Goal: Task Accomplishment & Management: Manage account settings

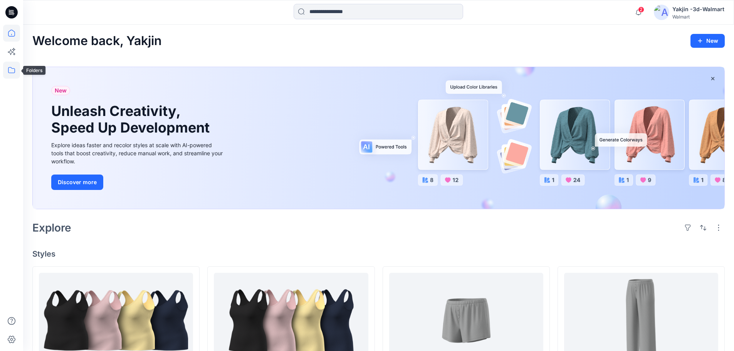
click at [12, 71] on icon at bounding box center [11, 70] width 17 height 17
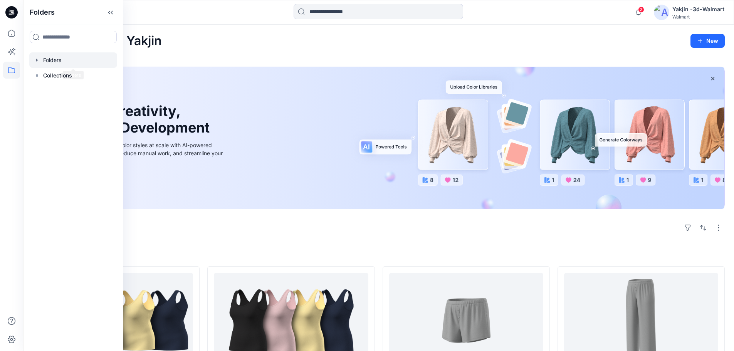
click at [77, 64] on div at bounding box center [73, 59] width 88 height 15
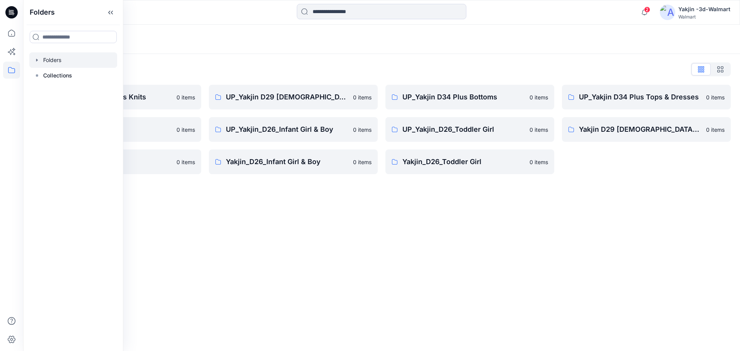
click at [314, 245] on div "Folders Folders List FA Yakjin D34 Womens Knits 0 items UP_Yakjin_D24_Boys 0 it…" at bounding box center [381, 188] width 717 height 326
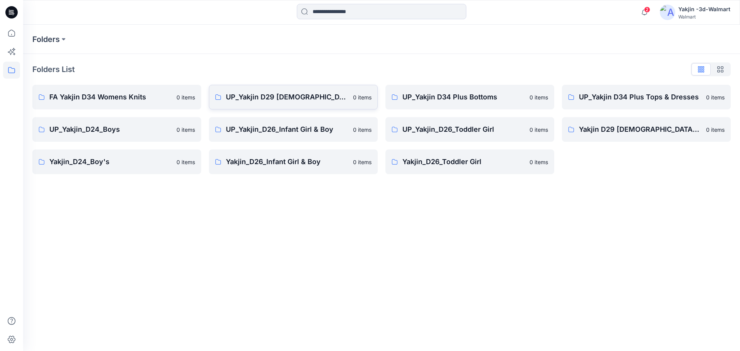
click at [287, 99] on p "UP_Yakjin D29 [DEMOGRAPHIC_DATA] Sleep" at bounding box center [287, 97] width 123 height 11
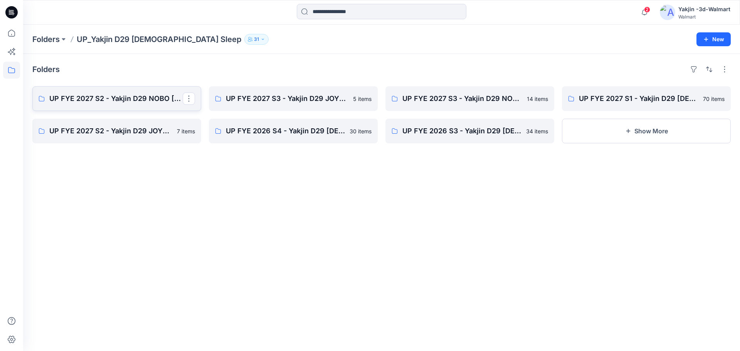
click at [122, 100] on p "UP FYE 2027 S2 - Yakjin D29 NOBO [DEMOGRAPHIC_DATA] Sleepwear" at bounding box center [115, 98] width 133 height 11
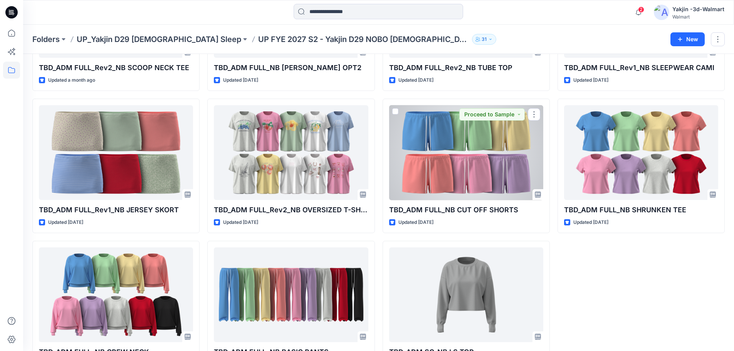
scroll to position [448, 0]
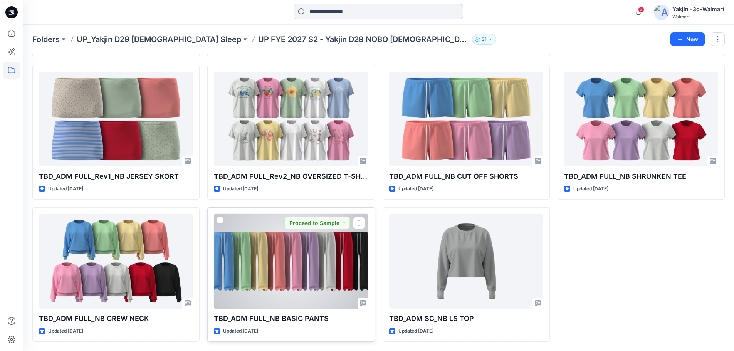
click at [320, 273] on div at bounding box center [291, 261] width 154 height 95
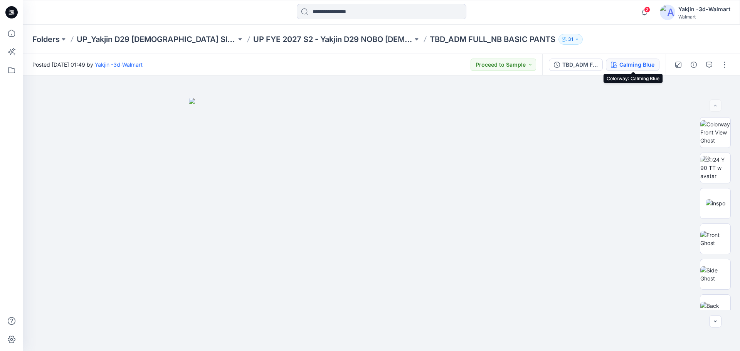
click at [632, 67] on div "Calming Blue" at bounding box center [636, 65] width 35 height 8
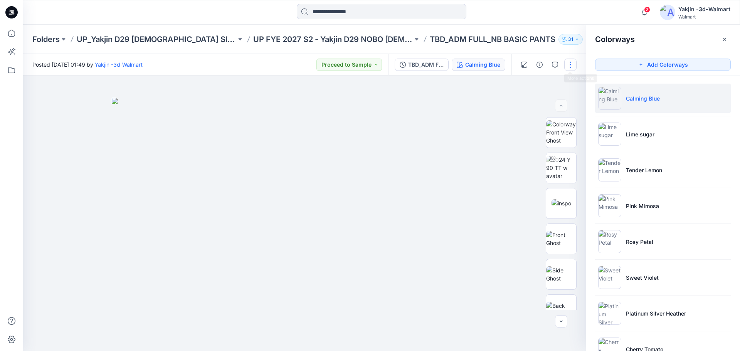
click at [568, 65] on button "button" at bounding box center [570, 65] width 12 height 12
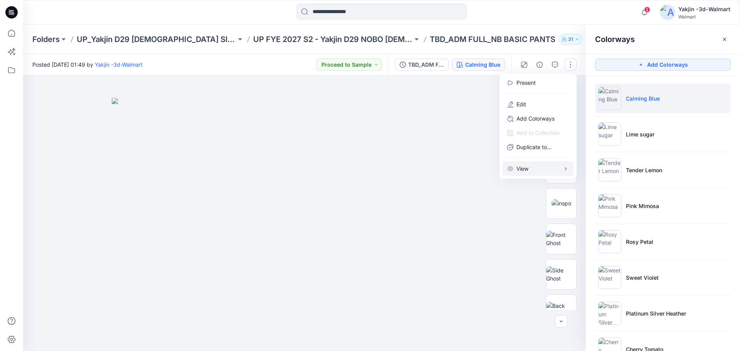
click at [535, 168] on button "View" at bounding box center [538, 168] width 71 height 14
click at [525, 101] on p "Edit" at bounding box center [521, 104] width 10 height 8
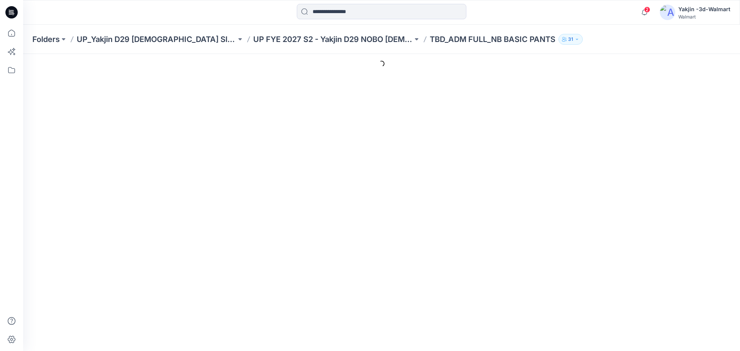
type input "**********"
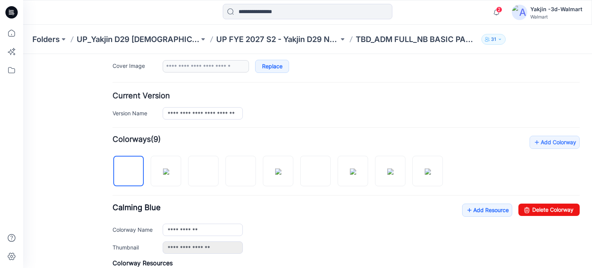
scroll to position [154, 0]
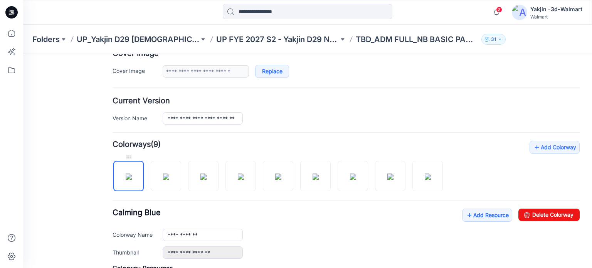
click at [132, 179] on img at bounding box center [129, 176] width 6 height 6
click at [540, 213] on link "Delete Colorway" at bounding box center [548, 214] width 61 height 12
click at [202, 178] on img at bounding box center [203, 176] width 6 height 6
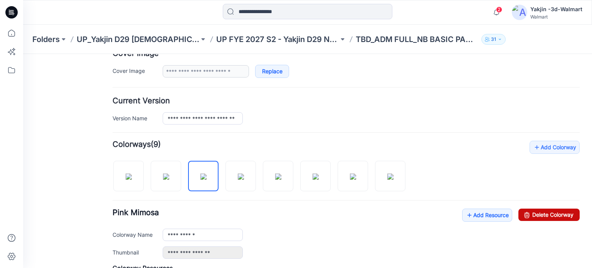
click at [554, 217] on link "Delete Colorway" at bounding box center [548, 214] width 61 height 12
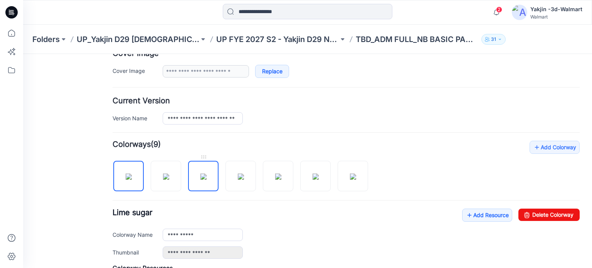
click at [200, 176] on img at bounding box center [203, 176] width 6 height 6
click at [543, 219] on link "Delete Colorway" at bounding box center [548, 214] width 61 height 12
click at [275, 178] on img at bounding box center [278, 176] width 6 height 6
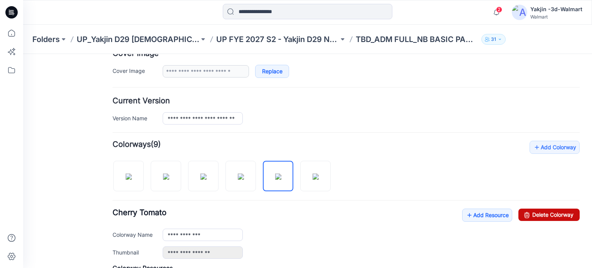
click at [561, 217] on link "Delete Colorway" at bounding box center [548, 214] width 61 height 12
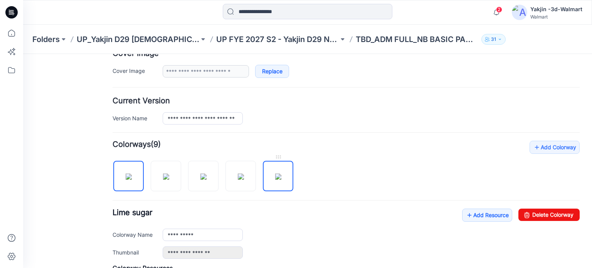
click at [277, 173] on img at bounding box center [278, 176] width 6 height 6
click at [544, 209] on link "Delete Colorway" at bounding box center [548, 214] width 61 height 12
type input "**********"
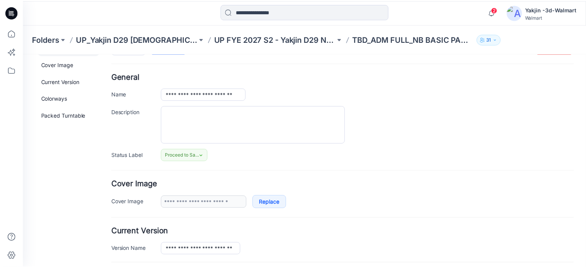
scroll to position [0, 0]
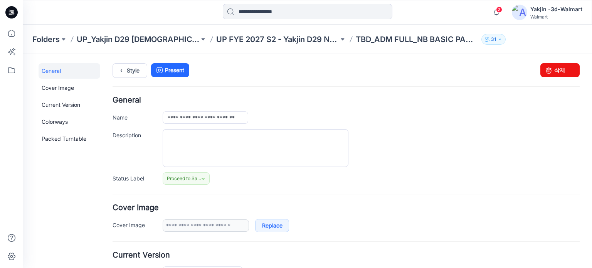
click at [295, 40] on p "UP FYE 2027 S2 - Yakjin D29 NOBO [DEMOGRAPHIC_DATA] Sleepwear" at bounding box center [277, 39] width 123 height 11
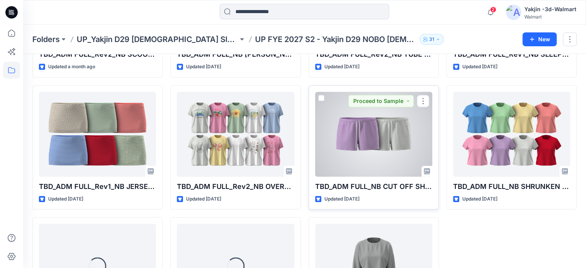
scroll to position [479, 0]
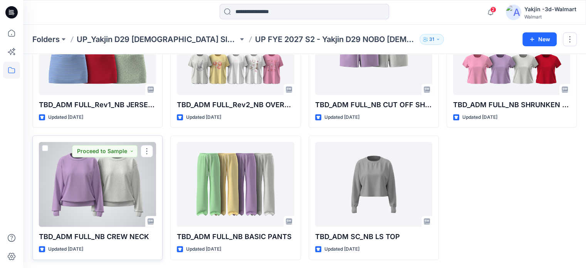
click at [136, 190] on div at bounding box center [97, 184] width 117 height 85
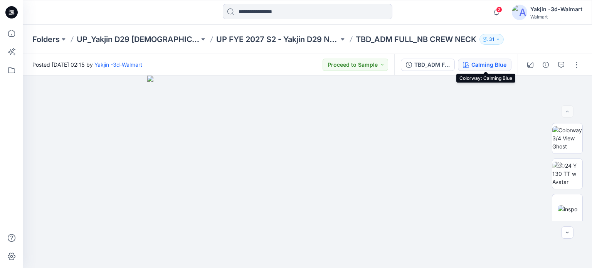
click at [487, 64] on div "Calming Blue" at bounding box center [488, 65] width 35 height 8
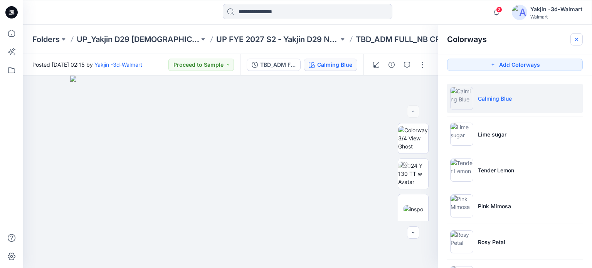
click at [578, 38] on icon "button" at bounding box center [576, 39] width 6 height 6
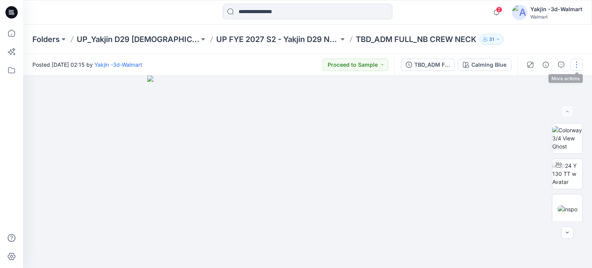
click at [580, 65] on button "button" at bounding box center [576, 65] width 12 height 12
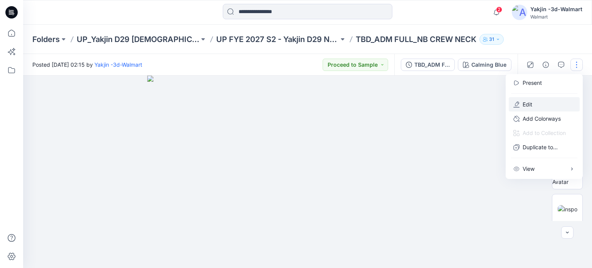
click at [536, 101] on button "Edit" at bounding box center [544, 104] width 71 height 14
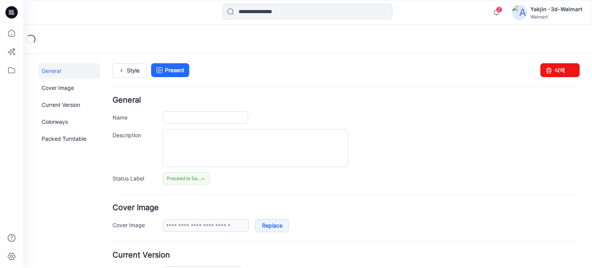
type input "**********"
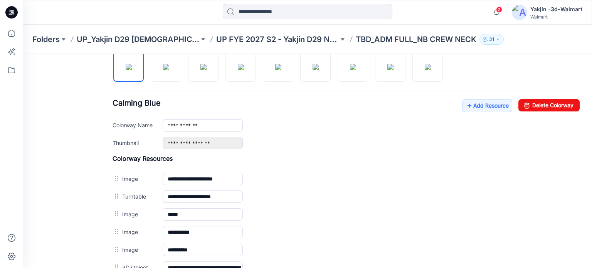
scroll to position [193, 0]
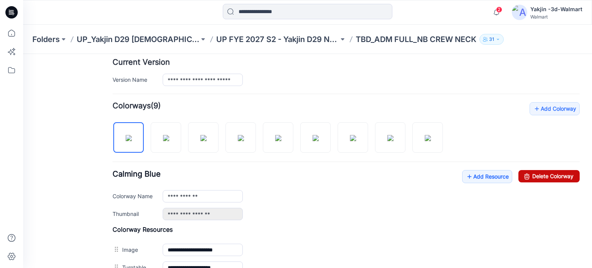
click at [560, 172] on link "Delete Colorway" at bounding box center [548, 176] width 61 height 12
click at [207, 141] on img at bounding box center [203, 138] width 6 height 6
click at [551, 172] on link "Delete Colorway" at bounding box center [548, 176] width 61 height 12
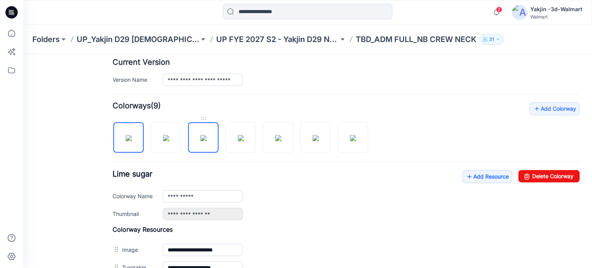
click at [200, 141] on img at bounding box center [203, 138] width 6 height 6
click at [556, 170] on link "Delete Colorway" at bounding box center [548, 176] width 61 height 12
click at [281, 140] on img at bounding box center [278, 138] width 6 height 6
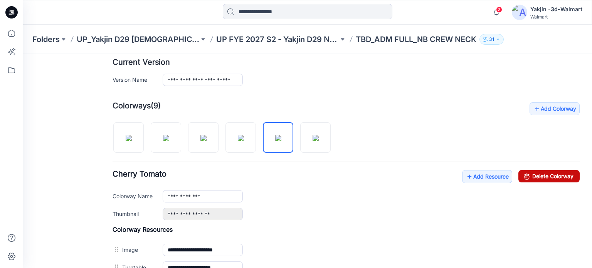
click at [543, 171] on link "Delete Colorway" at bounding box center [548, 176] width 61 height 12
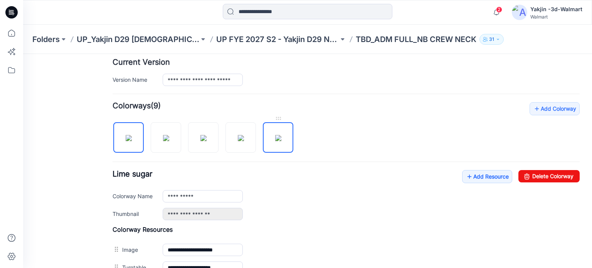
click at [281, 135] on img at bounding box center [278, 138] width 6 height 6
click at [565, 170] on link "Delete Colorway" at bounding box center [548, 176] width 61 height 12
type input "**********"
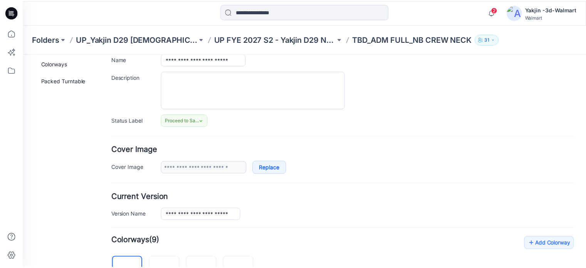
scroll to position [0, 0]
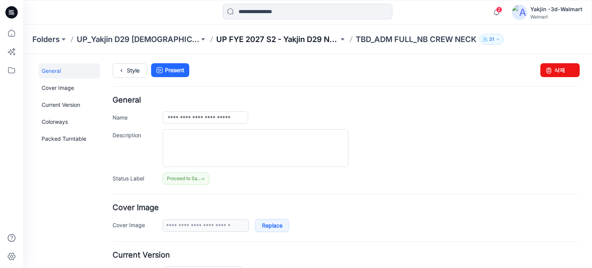
click at [284, 44] on p "UP FYE 2027 S2 - Yakjin D29 NOBO [DEMOGRAPHIC_DATA] Sleepwear" at bounding box center [277, 39] width 123 height 11
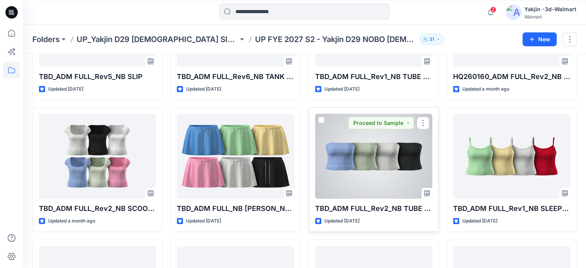
scroll to position [397, 0]
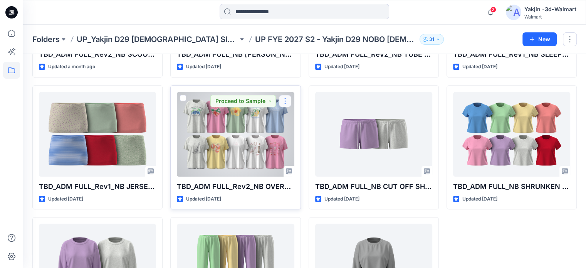
click at [285, 102] on button "button" at bounding box center [285, 101] width 12 height 12
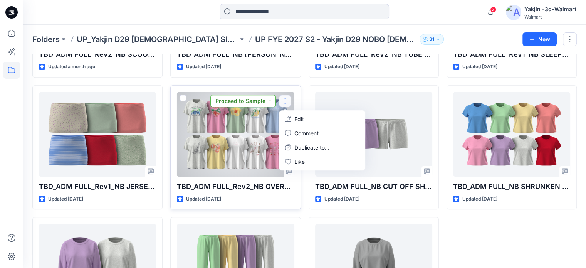
click at [270, 101] on button "Proceed to Sample" at bounding box center [243, 101] width 66 height 12
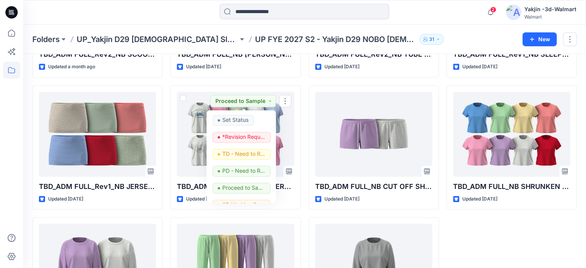
click at [484, 239] on div "TBD_ADM FULL_Rev1_NB BRAMI Updated 7 days ago HQ260160_ADM FULL_Rev2_NB TERRY S…" at bounding box center [512, 15] width 130 height 652
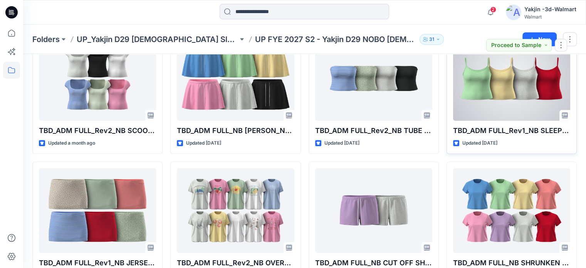
scroll to position [325, 0]
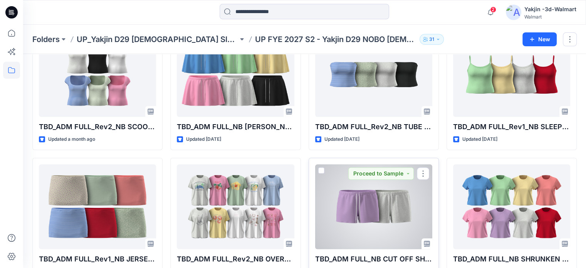
click at [394, 180] on div at bounding box center [373, 206] width 117 height 85
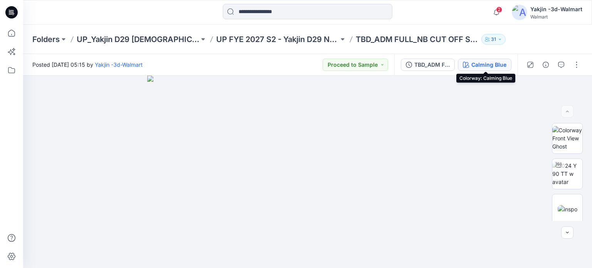
click at [489, 66] on div "Calming Blue" at bounding box center [488, 65] width 35 height 8
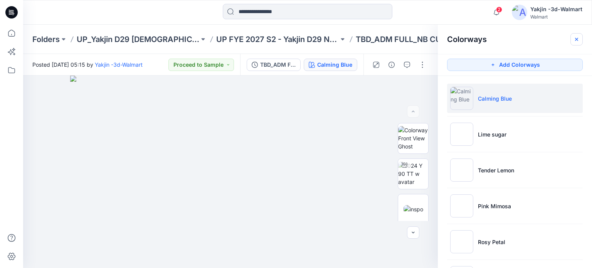
click at [573, 43] on button "button" at bounding box center [576, 39] width 12 height 12
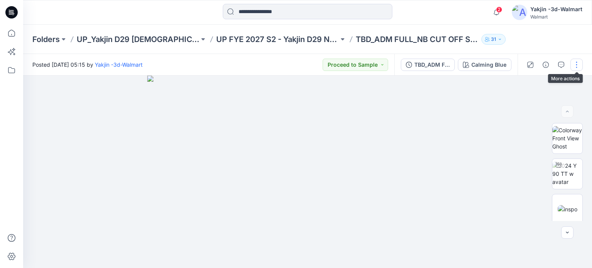
click at [575, 68] on button "button" at bounding box center [576, 65] width 12 height 12
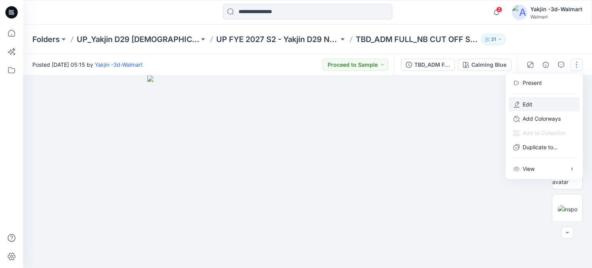
click at [542, 101] on button "Edit" at bounding box center [544, 104] width 71 height 14
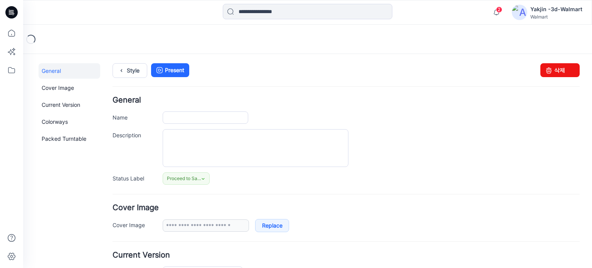
type input "**********"
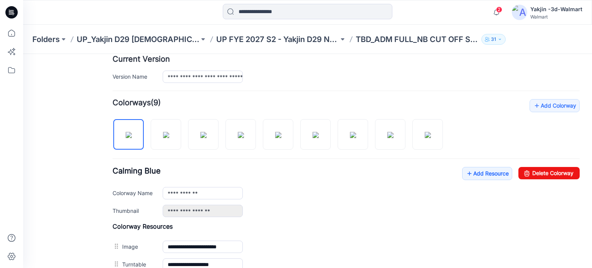
scroll to position [154, 0]
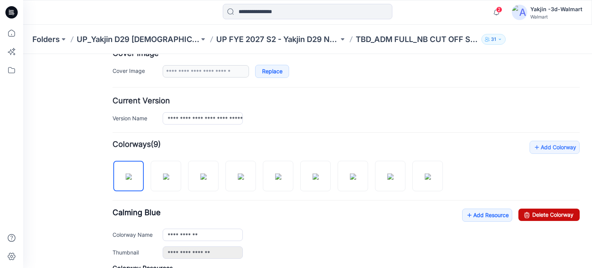
click at [538, 208] on link "Delete Colorway" at bounding box center [548, 214] width 61 height 12
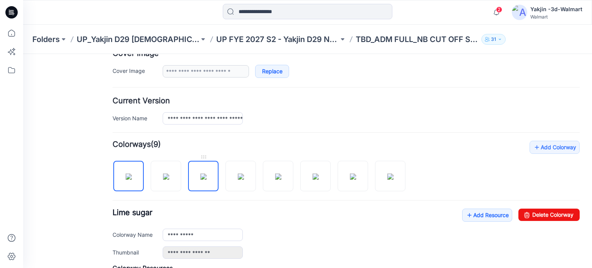
click at [207, 177] on img at bounding box center [203, 176] width 6 height 6
click at [563, 213] on link "Delete Colorway" at bounding box center [548, 214] width 61 height 12
click at [205, 177] on img at bounding box center [203, 176] width 6 height 6
click at [561, 213] on link "Delete Colorway" at bounding box center [548, 214] width 61 height 12
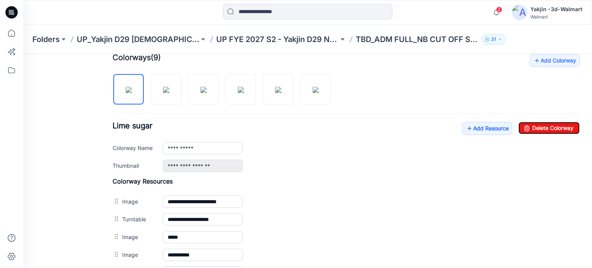
scroll to position [193, 0]
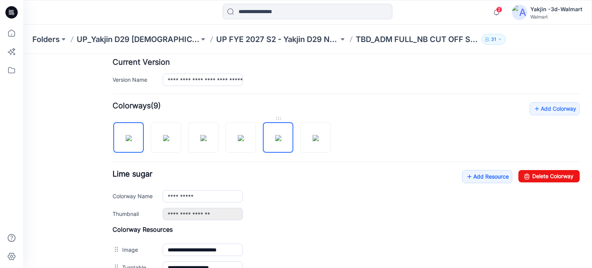
click at [281, 141] on img at bounding box center [278, 138] width 6 height 6
click at [543, 173] on link "Delete Colorway" at bounding box center [548, 176] width 61 height 12
click at [281, 135] on img at bounding box center [278, 138] width 6 height 6
click at [560, 174] on link "Delete Colorway" at bounding box center [548, 176] width 61 height 12
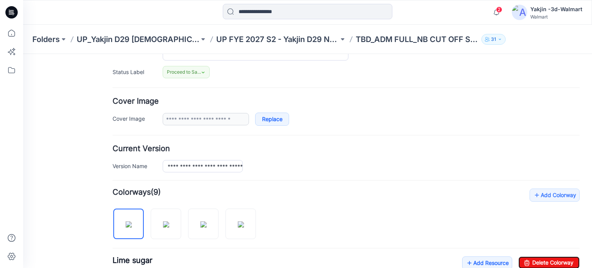
scroll to position [154, 0]
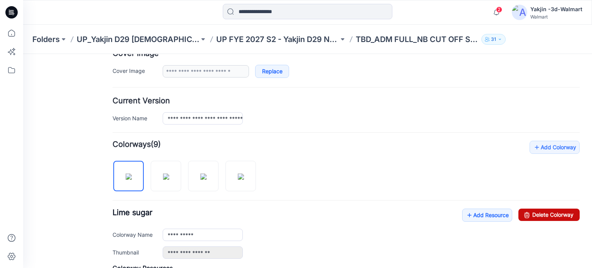
click at [553, 212] on link "Delete Colorway" at bounding box center [548, 214] width 61 height 12
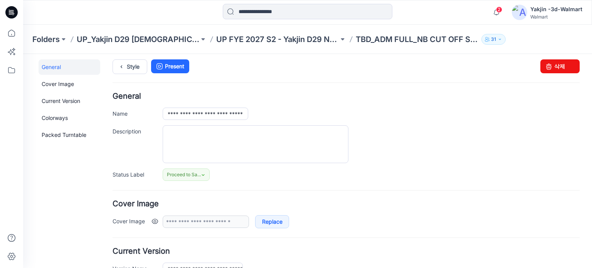
type input "**********"
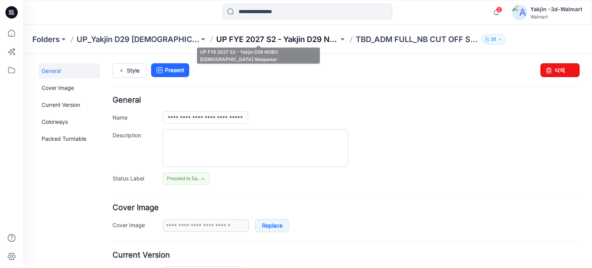
click at [294, 35] on p "UP FYE 2027 S2 - Yakjin D29 NOBO [DEMOGRAPHIC_DATA] Sleepwear" at bounding box center [277, 39] width 123 height 11
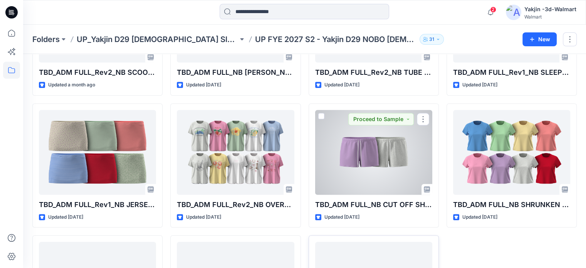
scroll to position [479, 0]
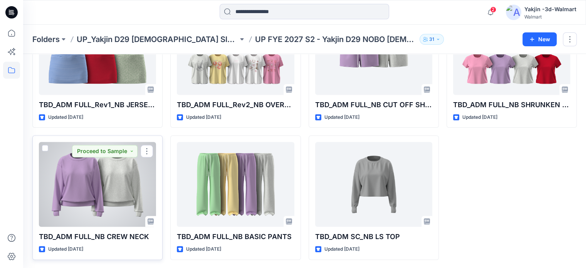
click at [134, 188] on div at bounding box center [97, 184] width 117 height 85
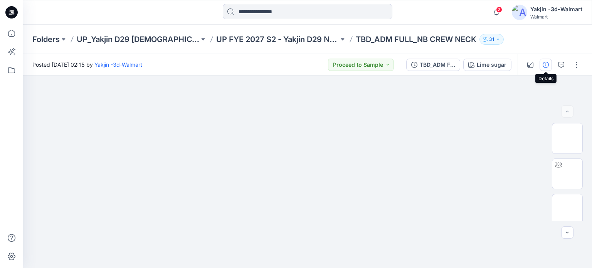
click at [547, 67] on icon "button" at bounding box center [546, 65] width 6 height 6
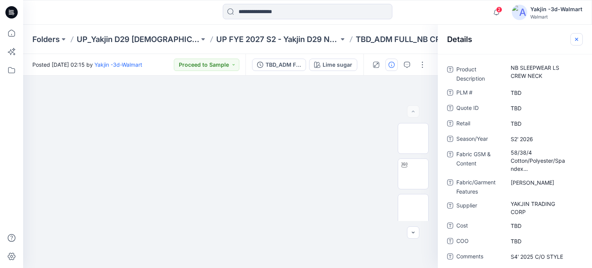
click at [577, 39] on icon "button" at bounding box center [576, 38] width 3 height 3
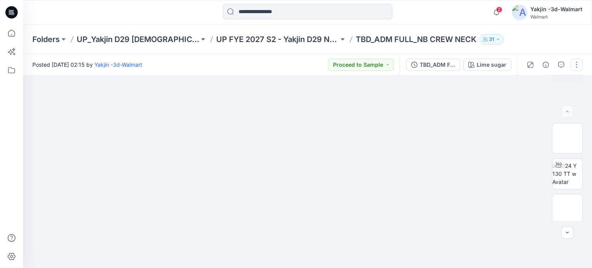
click at [578, 61] on button "button" at bounding box center [576, 65] width 12 height 12
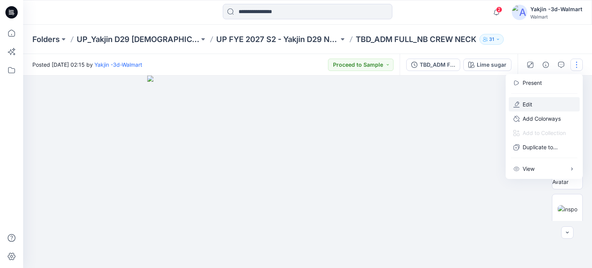
click at [542, 108] on button "Edit" at bounding box center [544, 104] width 71 height 14
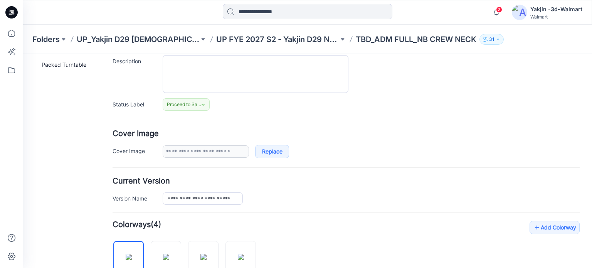
scroll to position [154, 0]
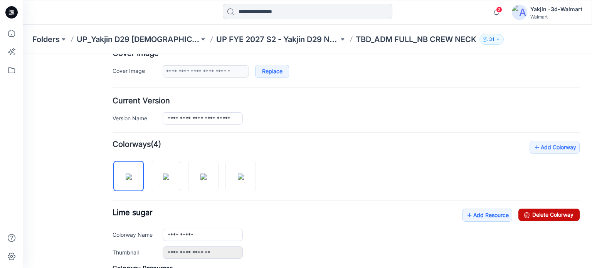
click at [553, 212] on link "Delete Colorway" at bounding box center [548, 214] width 61 height 12
click at [532, 215] on link "Delete Colorway" at bounding box center [548, 214] width 61 height 12
type input "**********"
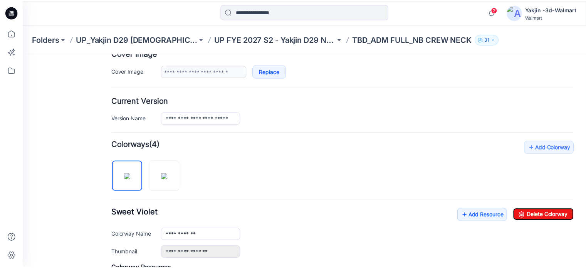
scroll to position [0, 0]
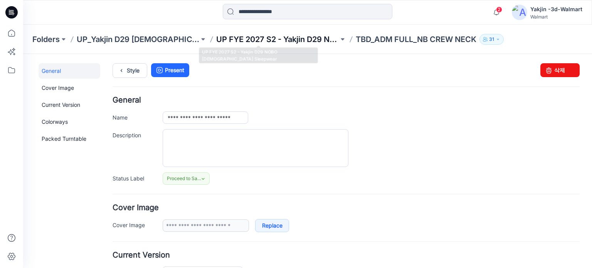
click at [277, 40] on p "UP FYE 2027 S2 - Yakjin D29 NOBO [DEMOGRAPHIC_DATA] Sleepwear" at bounding box center [277, 39] width 123 height 11
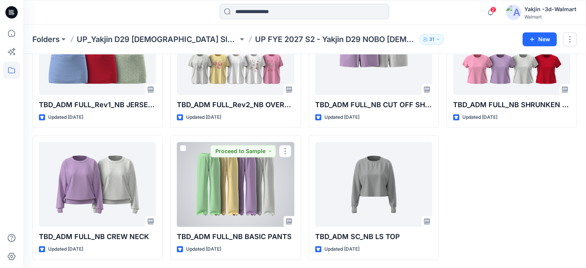
scroll to position [440, 0]
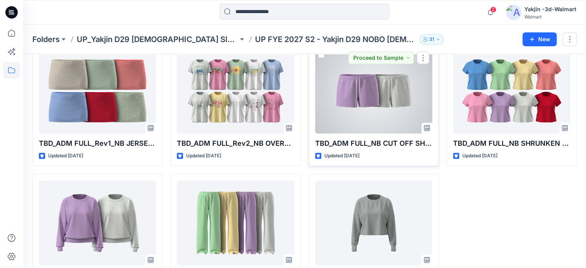
click at [362, 111] on div at bounding box center [373, 91] width 117 height 85
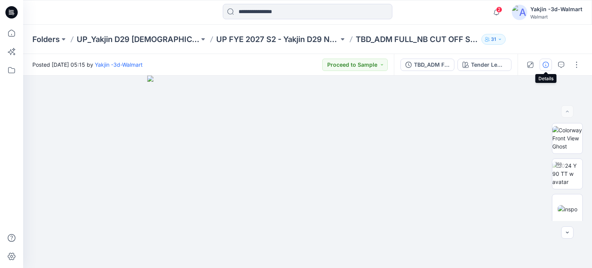
click at [547, 66] on icon "button" at bounding box center [546, 65] width 6 height 6
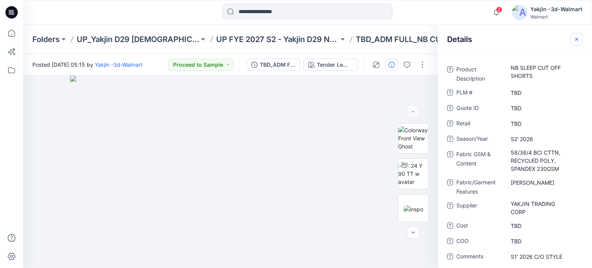
click at [574, 41] on icon "button" at bounding box center [576, 39] width 6 height 6
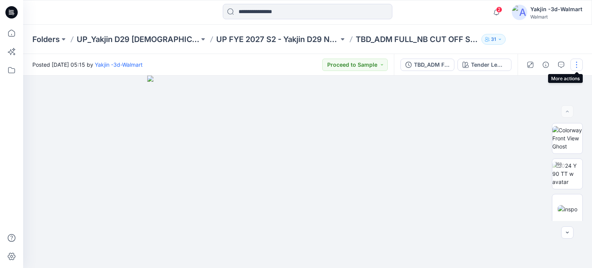
click at [575, 68] on button "button" at bounding box center [576, 65] width 12 height 12
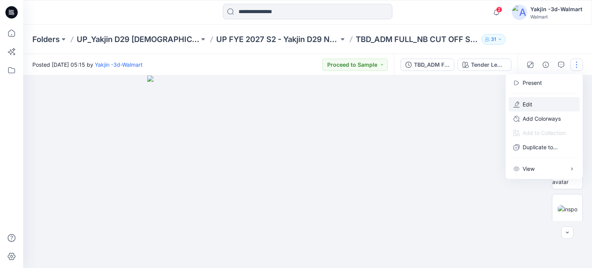
click at [532, 106] on p "Edit" at bounding box center [528, 104] width 10 height 8
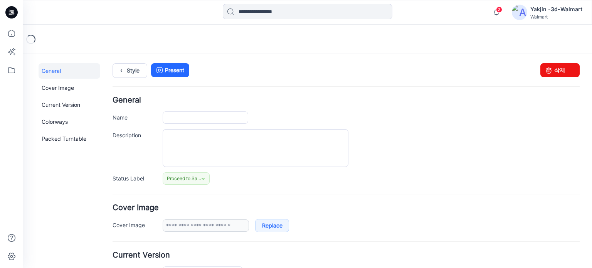
type input "**********"
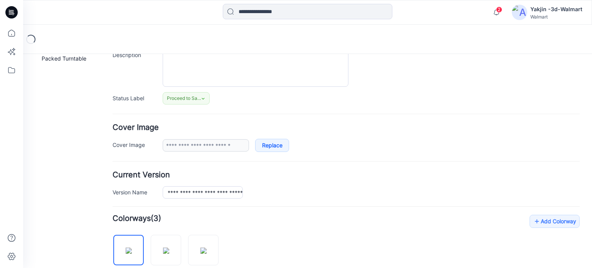
scroll to position [193, 0]
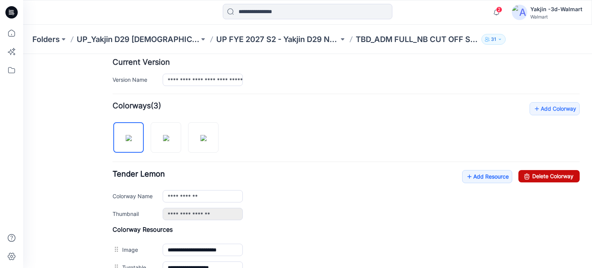
click at [561, 175] on link "Delete Colorway" at bounding box center [548, 176] width 61 height 12
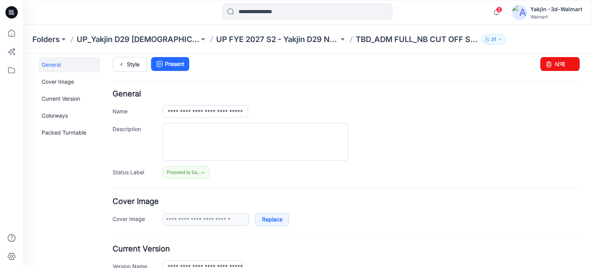
type input "**********"
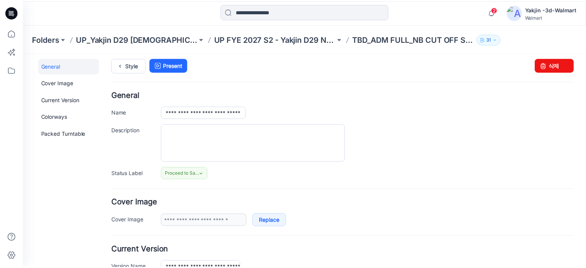
scroll to position [0, 0]
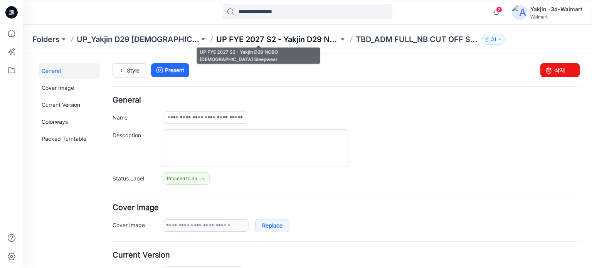
click at [273, 35] on p "UP FYE 2027 S2 - Yakjin D29 NOBO [DEMOGRAPHIC_DATA] Sleepwear" at bounding box center [277, 39] width 123 height 11
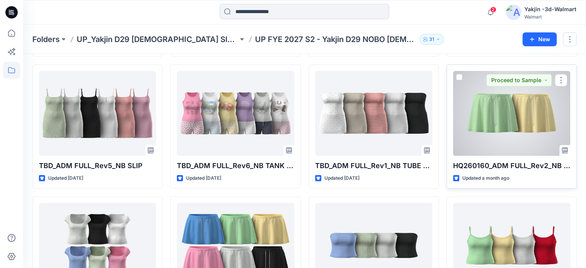
scroll to position [154, 0]
click at [513, 114] on div at bounding box center [511, 113] width 117 height 85
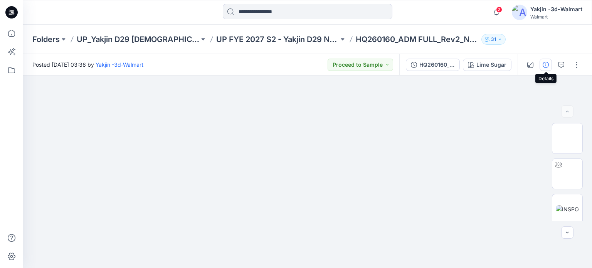
click at [550, 64] on button "button" at bounding box center [546, 65] width 12 height 12
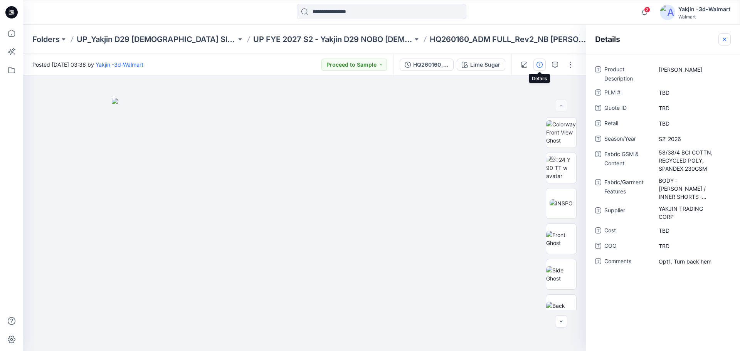
click at [592, 40] on icon "button" at bounding box center [724, 39] width 6 height 6
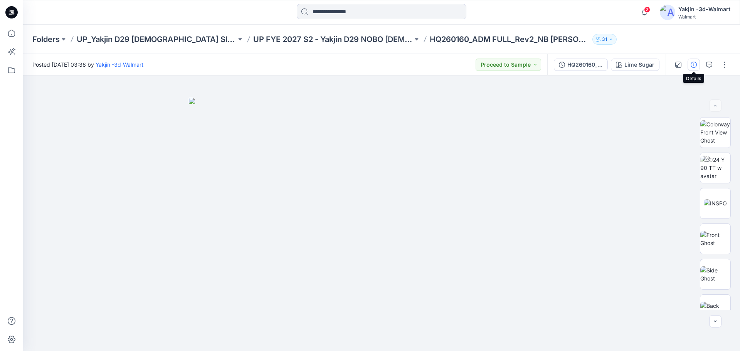
click at [592, 62] on icon "button" at bounding box center [694, 65] width 6 height 6
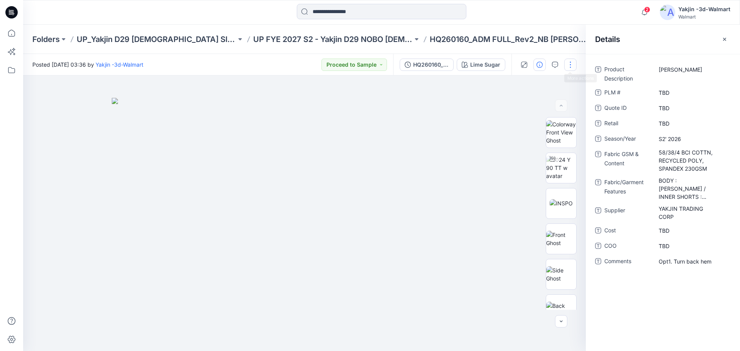
click at [571, 66] on button "button" at bounding box center [570, 65] width 12 height 12
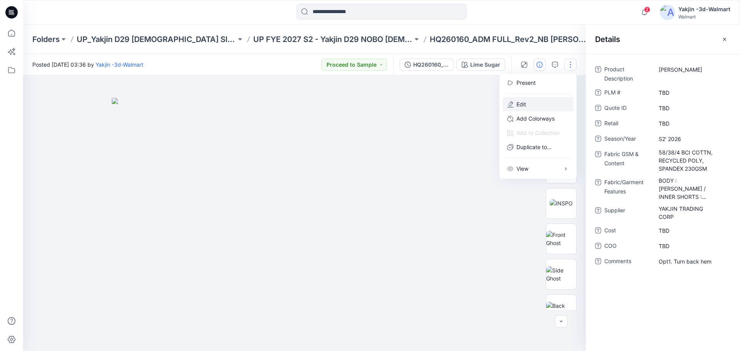
click at [533, 105] on button "Edit" at bounding box center [538, 104] width 71 height 14
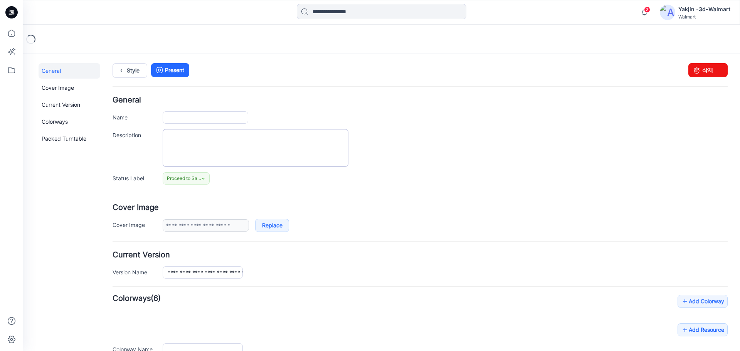
type input "**********"
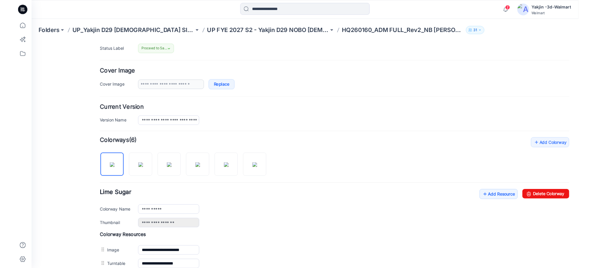
scroll to position [116, 0]
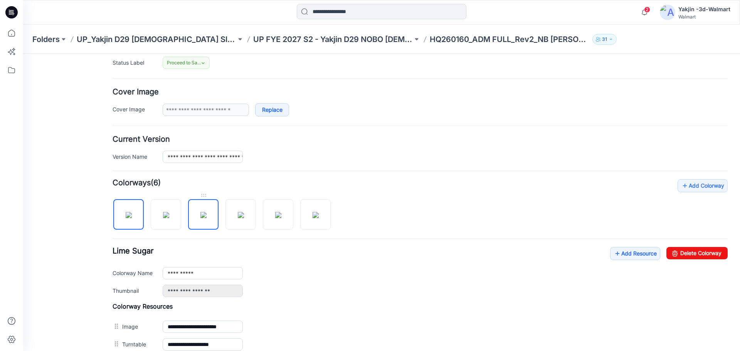
click at [207, 215] on img at bounding box center [203, 215] width 6 height 6
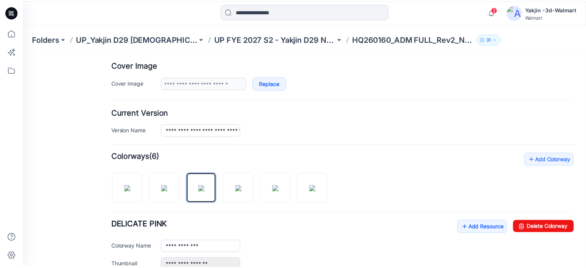
scroll to position [154, 0]
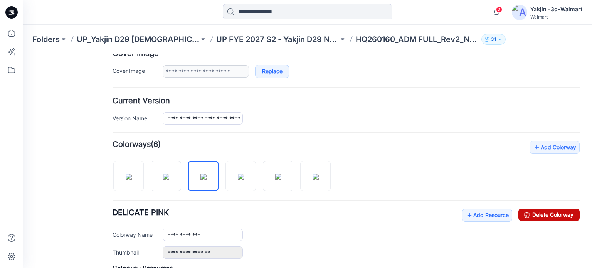
click at [542, 209] on link "Delete Colorway" at bounding box center [548, 214] width 61 height 12
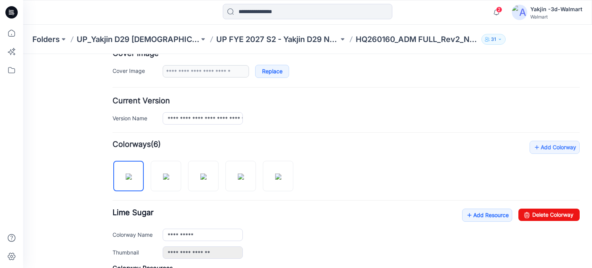
click at [187, 178] on div at bounding box center [206, 172] width 187 height 40
click at [222, 178] on div at bounding box center [206, 172] width 187 height 40
click at [218, 175] on link at bounding box center [203, 176] width 30 height 30
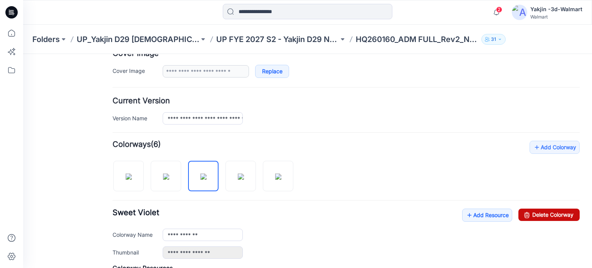
click at [544, 215] on link "Delete Colorway" at bounding box center [548, 214] width 61 height 12
click at [238, 178] on img at bounding box center [241, 176] width 6 height 6
click at [549, 208] on link "Delete Colorway" at bounding box center [548, 214] width 61 height 12
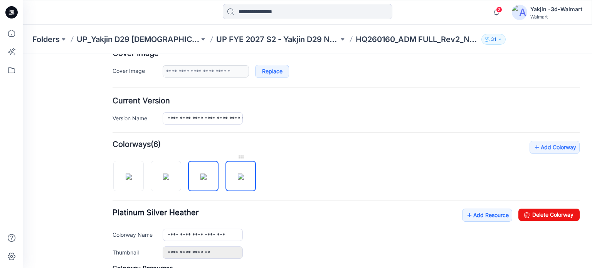
click at [240, 179] on img at bounding box center [241, 176] width 6 height 6
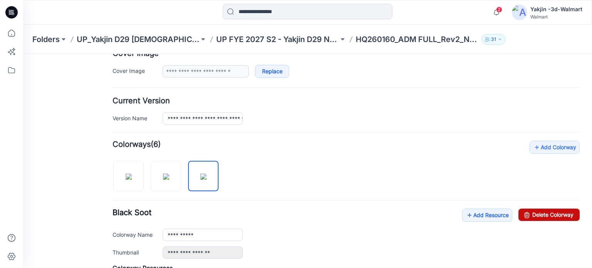
click at [568, 208] on link "Delete Colorway" at bounding box center [548, 214] width 61 height 12
type input "**********"
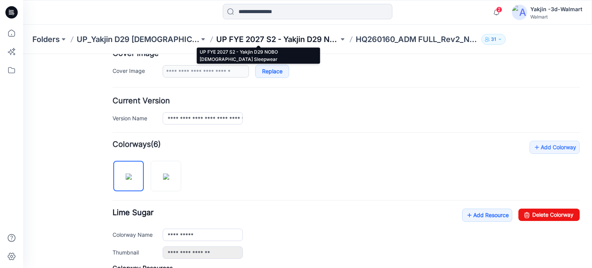
click at [274, 43] on p "UP FYE 2027 S2 - Yakjin D29 NOBO [DEMOGRAPHIC_DATA] Sleepwear" at bounding box center [277, 39] width 123 height 11
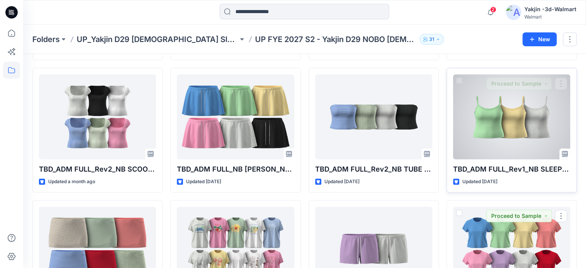
scroll to position [282, 0]
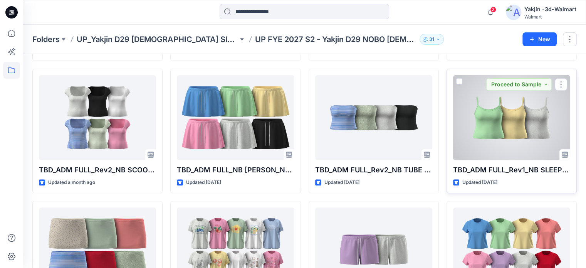
click at [499, 124] on div at bounding box center [511, 117] width 117 height 85
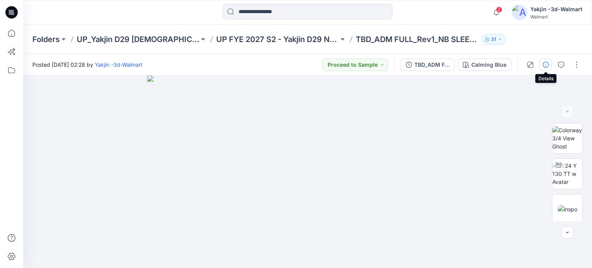
click at [545, 69] on button "button" at bounding box center [546, 65] width 12 height 12
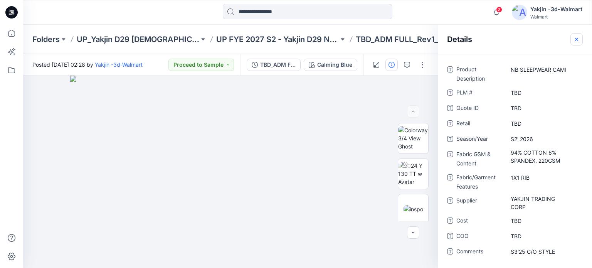
click at [574, 38] on icon "button" at bounding box center [576, 39] width 6 height 6
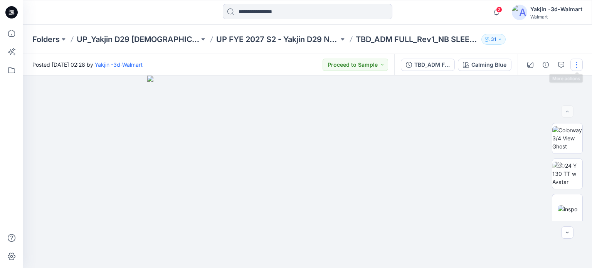
click at [580, 66] on button "button" at bounding box center [576, 65] width 12 height 12
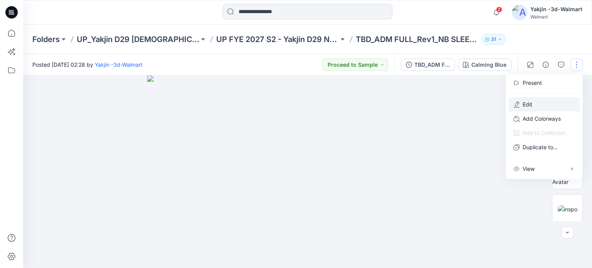
click at [547, 99] on button "Edit" at bounding box center [544, 104] width 71 height 14
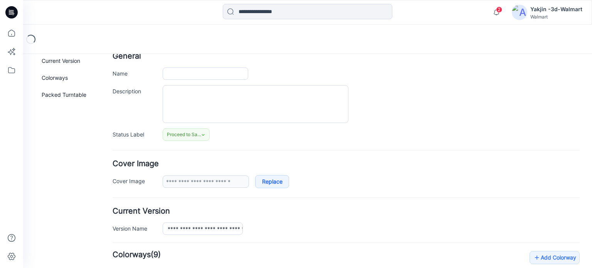
type input "**********"
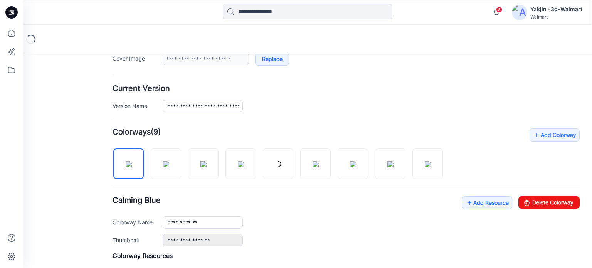
scroll to position [193, 0]
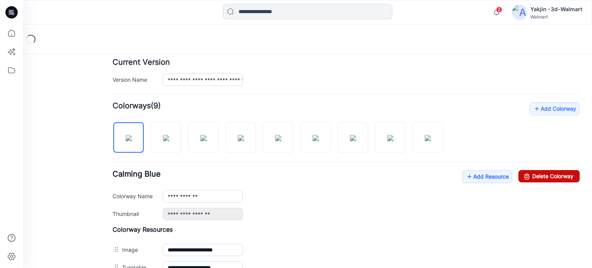
click at [528, 178] on link "Delete Colorway" at bounding box center [548, 176] width 61 height 12
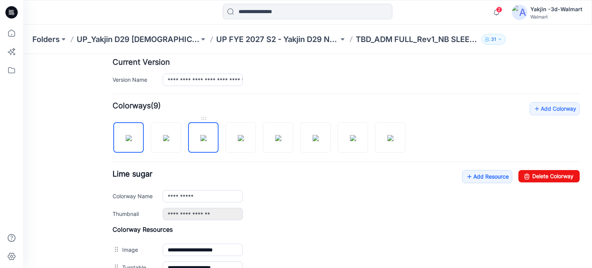
click at [205, 138] on img at bounding box center [203, 138] width 6 height 6
click at [535, 177] on link "Delete Colorway" at bounding box center [548, 176] width 61 height 12
click at [200, 136] on img at bounding box center [203, 138] width 6 height 6
click at [535, 178] on link "Delete Colorway" at bounding box center [548, 176] width 61 height 12
click at [219, 141] on div at bounding box center [225, 134] width 224 height 40
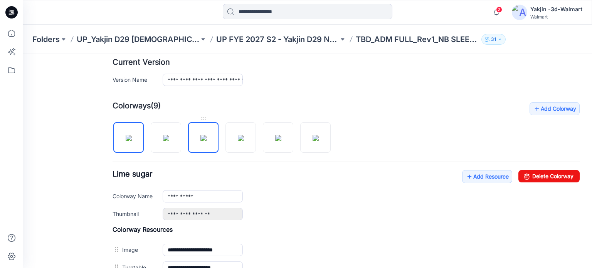
click at [207, 139] on img at bounding box center [203, 138] width 6 height 6
click at [545, 177] on link "Delete Colorway" at bounding box center [548, 176] width 61 height 12
click at [203, 135] on img at bounding box center [203, 138] width 6 height 6
click at [262, 138] on div at bounding box center [206, 134] width 187 height 40
click at [275, 135] on img at bounding box center [278, 138] width 6 height 6
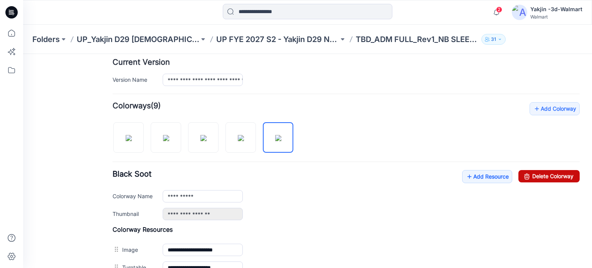
click at [531, 178] on link "Delete Colorway" at bounding box center [548, 176] width 61 height 12
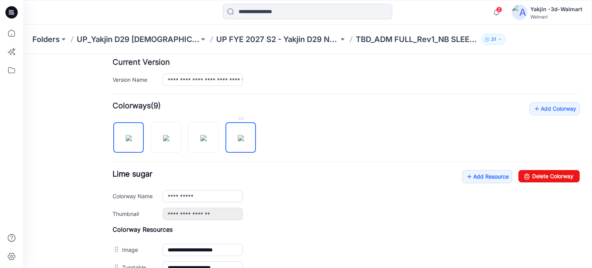
click at [244, 135] on img at bounding box center [241, 138] width 6 height 6
click at [546, 172] on link "Delete Colorway" at bounding box center [548, 176] width 61 height 12
click at [207, 140] on img at bounding box center [203, 138] width 6 height 6
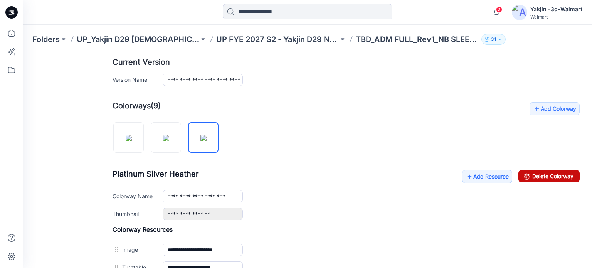
click at [530, 175] on link "Delete Colorway" at bounding box center [548, 176] width 61 height 12
type input "**********"
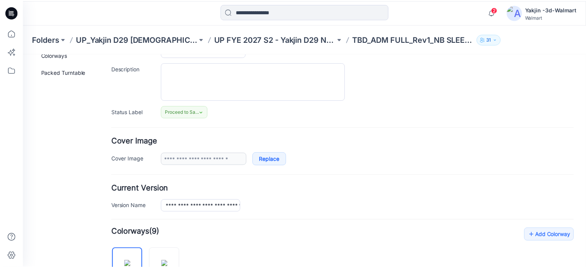
scroll to position [39, 0]
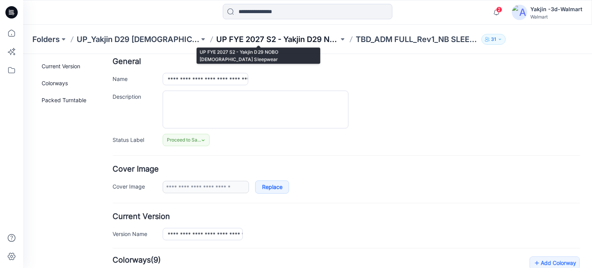
click at [299, 37] on p "UP FYE 2027 S2 - Yakjin D29 NOBO [DEMOGRAPHIC_DATA] Sleepwear" at bounding box center [277, 39] width 123 height 11
